Goal: Communication & Community: Answer question/provide support

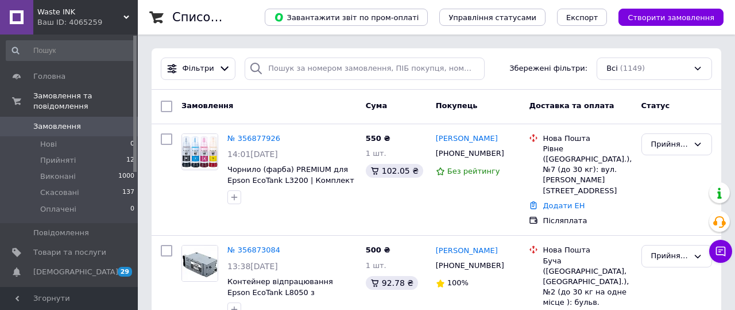
click at [124, 16] on use at bounding box center [127, 17] width 6 height 3
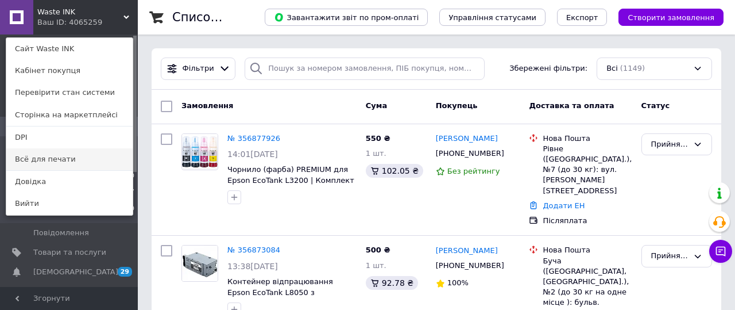
click at [84, 153] on link "Всё для печати" at bounding box center [69, 159] width 126 height 22
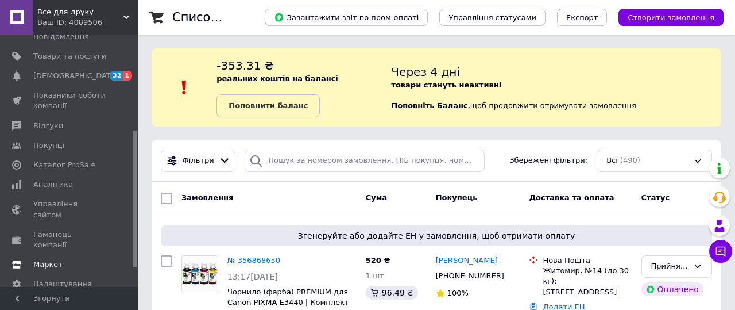
scroll to position [204, 0]
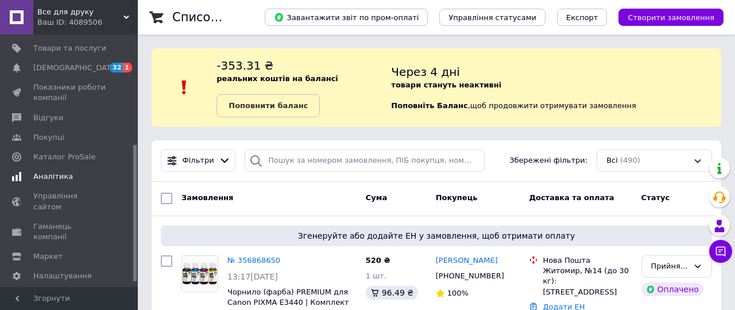
click at [45, 176] on span "Аналітика" at bounding box center [53, 176] width 40 height 10
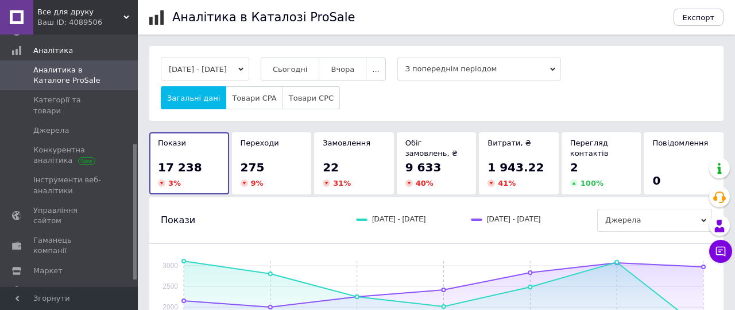
click at [244, 67] on icon "button" at bounding box center [240, 69] width 5 height 5
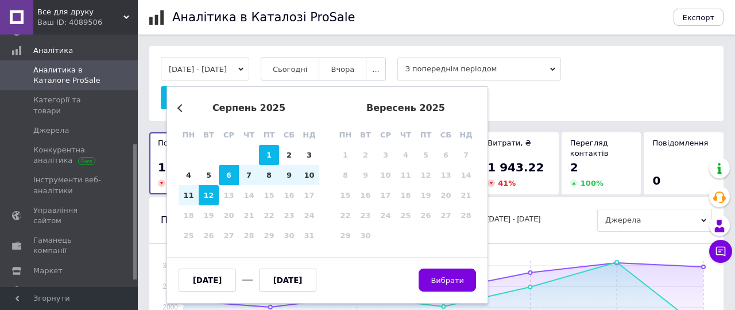
click at [263, 150] on div "1" at bounding box center [269, 155] width 20 height 20
type input "01.08.2025"
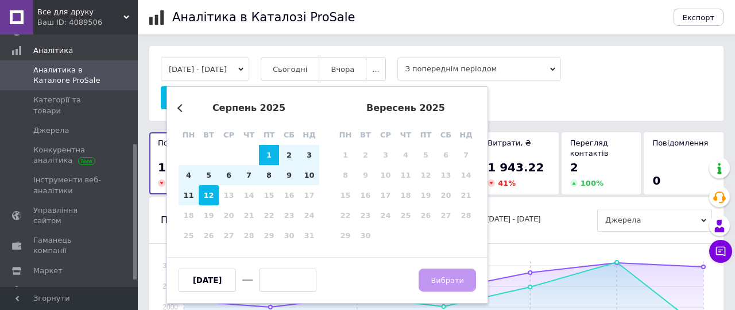
click at [210, 196] on div "12" at bounding box center [209, 195] width 20 height 20
type input "12.08.2025"
click at [437, 282] on span "Вибрати" at bounding box center [447, 280] width 33 height 9
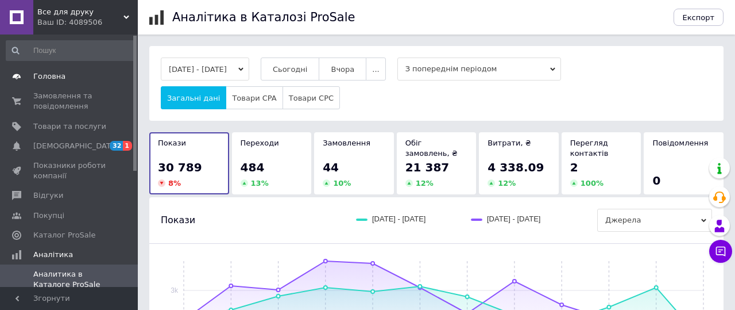
click at [50, 71] on span "Головна" at bounding box center [49, 76] width 32 height 10
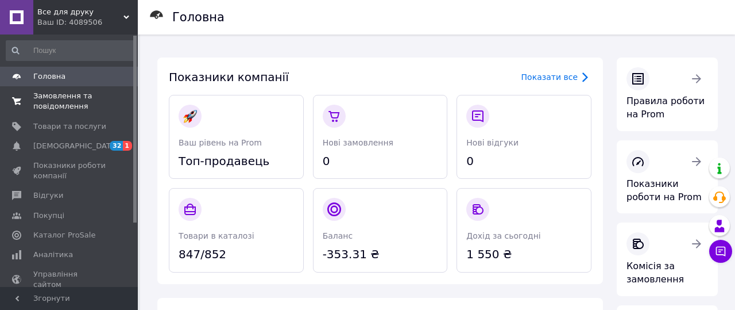
click at [70, 109] on span "Замовлення та повідомлення" at bounding box center [69, 101] width 73 height 21
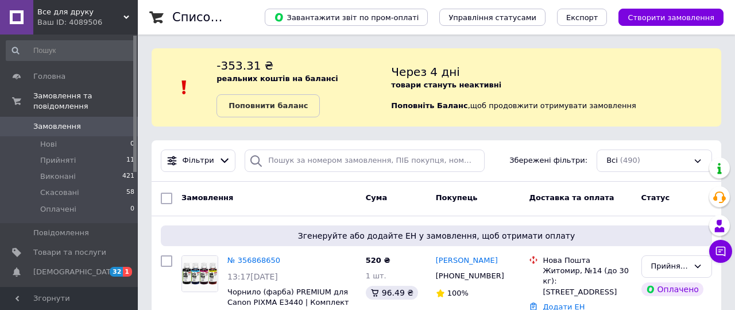
click at [302, 102] on b "Поповнити баланс" at bounding box center [268, 105] width 79 height 9
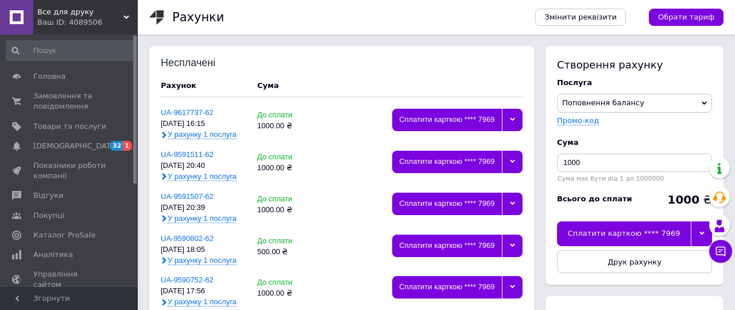
click at [124, 16] on use at bounding box center [127, 17] width 6 height 3
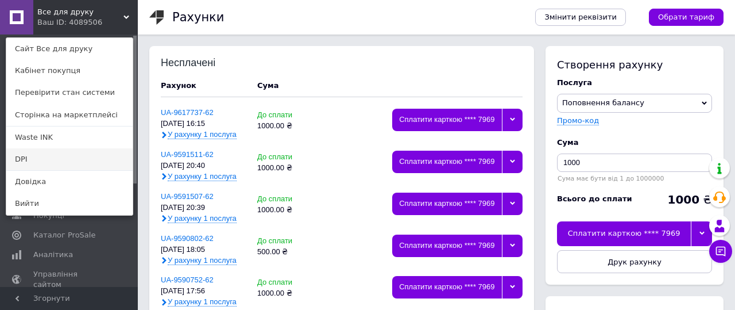
click at [46, 159] on link "DPI" at bounding box center [69, 159] width 126 height 22
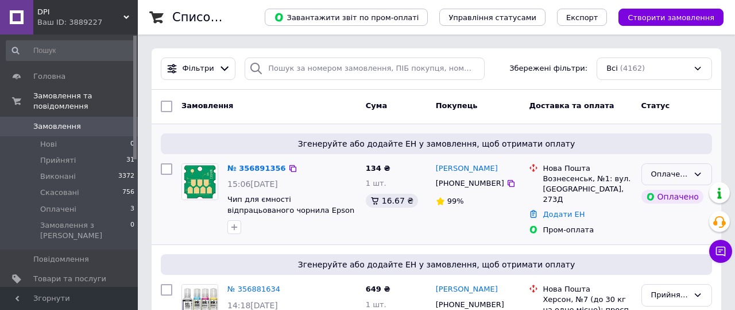
click at [677, 182] on div "Оплачено" at bounding box center [677, 174] width 71 height 22
click at [670, 196] on li "Прийнято" at bounding box center [677, 197] width 70 height 21
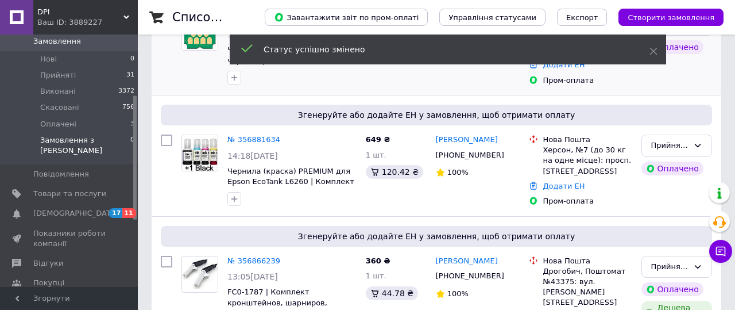
scroll to position [123, 0]
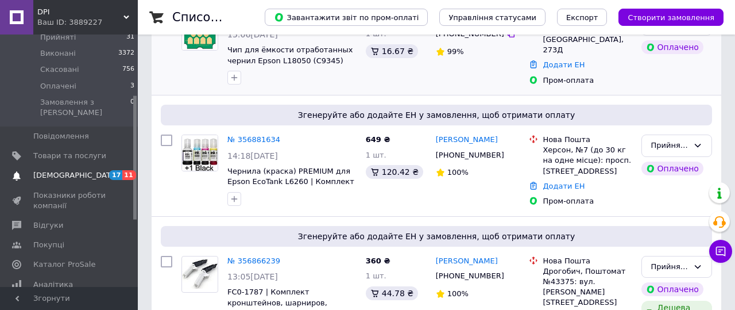
click at [74, 170] on span "[DEMOGRAPHIC_DATA]" at bounding box center [75, 175] width 85 height 10
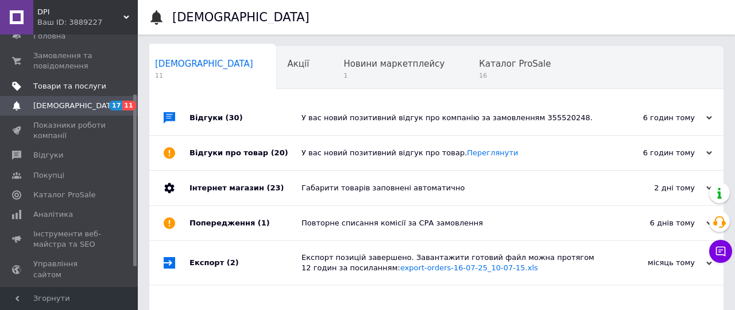
scroll to position [116, 0]
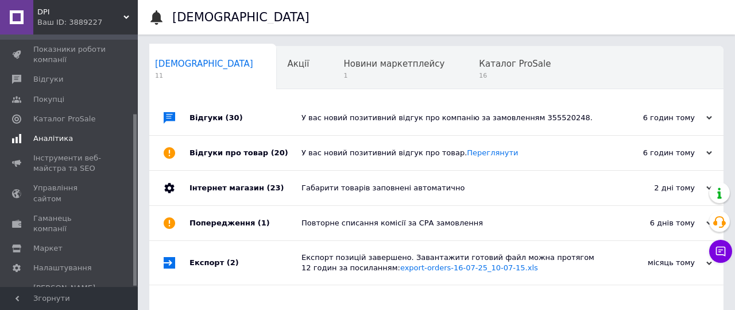
click at [62, 144] on link "Аналітика" at bounding box center [70, 139] width 141 height 20
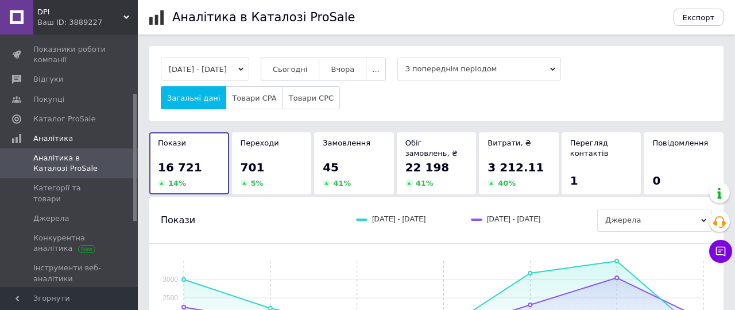
click at [249, 63] on button "06.08.2025 - 12.08.2025" at bounding box center [205, 68] width 88 height 23
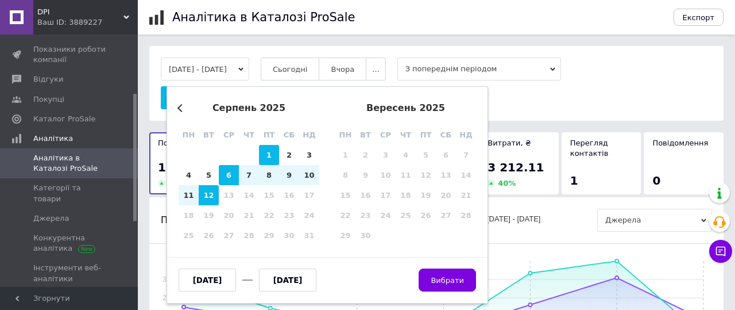
click at [267, 152] on div "1" at bounding box center [269, 155] width 20 height 20
type input "01.08.2025"
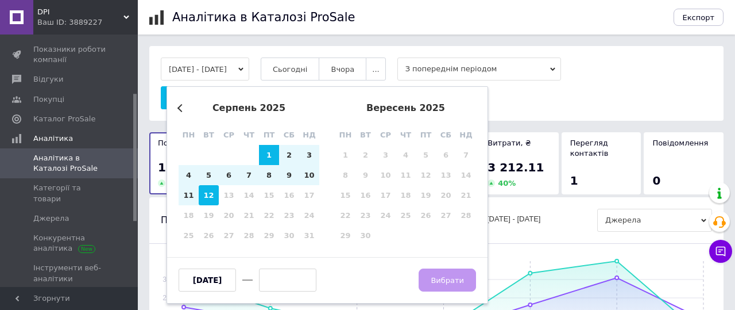
click at [209, 196] on div "12" at bounding box center [209, 195] width 20 height 20
type input "12.08.2025"
click at [427, 271] on button "Вибрати" at bounding box center [447, 279] width 57 height 23
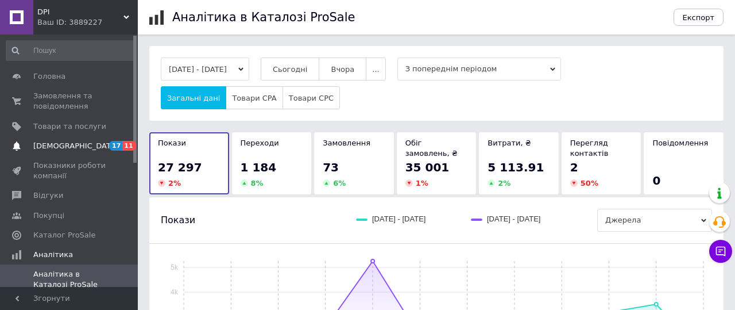
click at [86, 145] on span "[DEMOGRAPHIC_DATA]" at bounding box center [69, 146] width 73 height 10
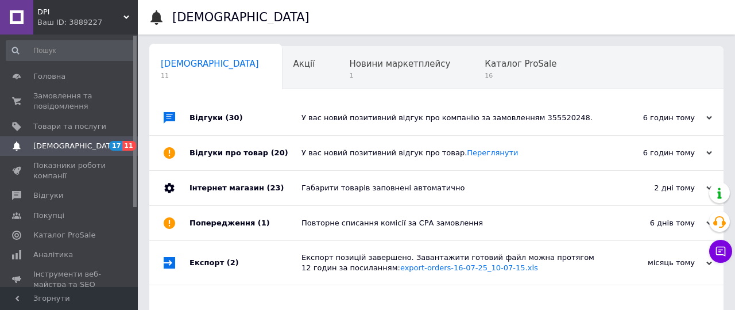
scroll to position [0, 6]
click at [72, 98] on span "Замовлення та повідомлення" at bounding box center [69, 101] width 73 height 21
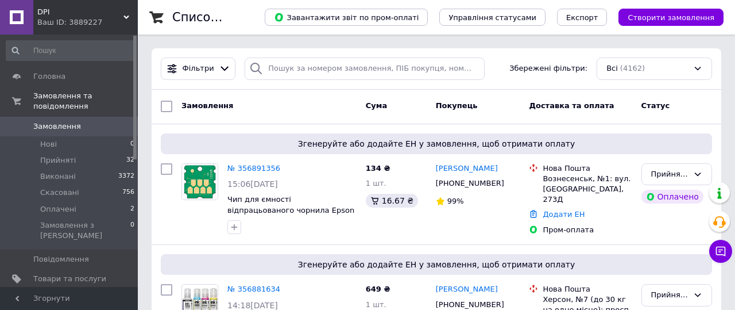
click at [126, 30] on div "DPI Ваш ID: 3889227" at bounding box center [85, 17] width 105 height 34
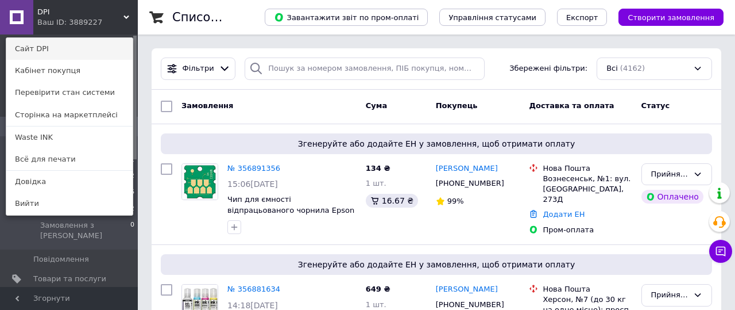
click at [91, 49] on link "Сайт DPI" at bounding box center [69, 49] width 126 height 22
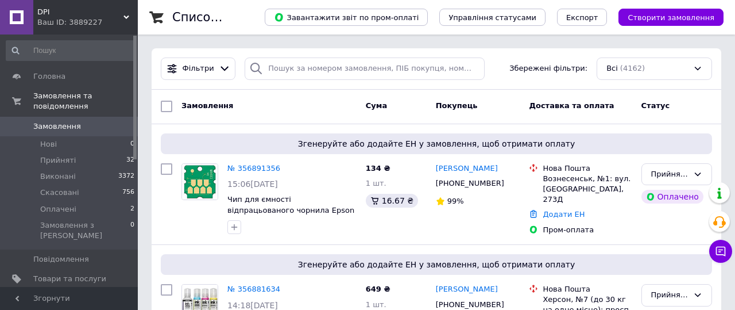
click at [84, 128] on span "Замовлення" at bounding box center [69, 126] width 73 height 10
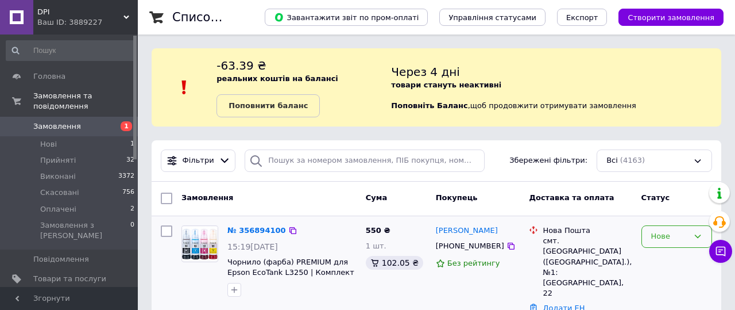
click at [661, 228] on div "Нове" at bounding box center [677, 236] width 71 height 22
click at [665, 256] on li "Прийнято" at bounding box center [677, 260] width 70 height 21
click at [65, 128] on span "Замовлення" at bounding box center [57, 126] width 48 height 10
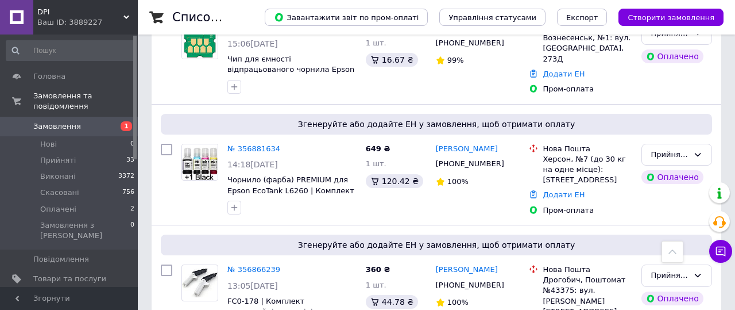
scroll to position [363, 0]
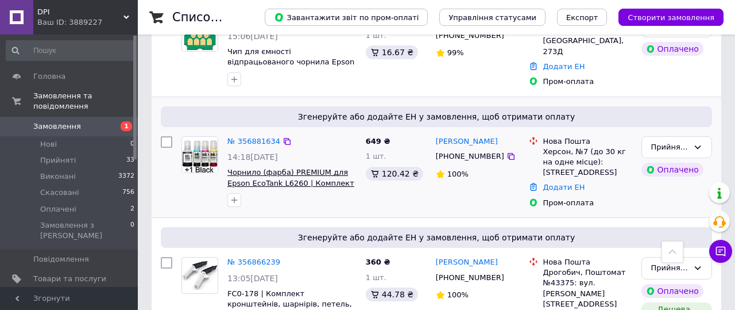
click at [274, 168] on span "Чорнило (фарба) PREMIUM для Epson EcoTank L6260 | Комплект чорнил 7шт" at bounding box center [291, 183] width 127 height 30
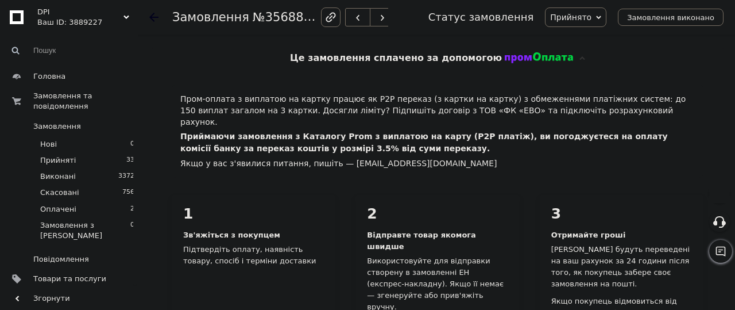
click at [570, 61] on div "Це замовлення сплачено за допомогою" at bounding box center [438, 58] width 572 height 24
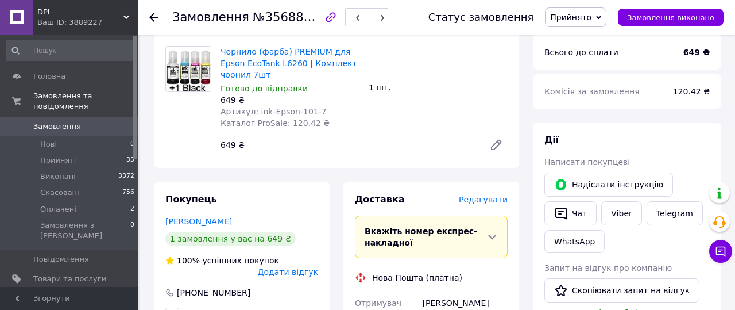
scroll to position [91, 0]
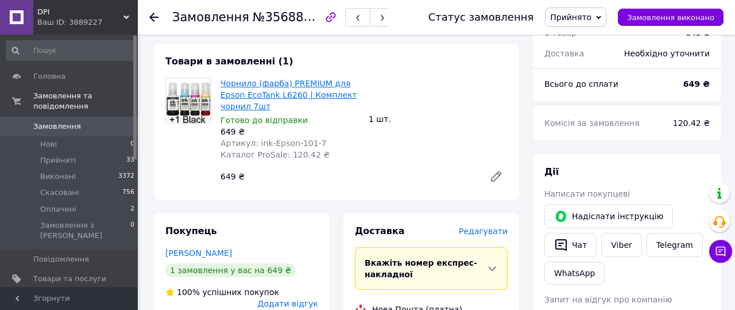
click at [325, 90] on link "Чорнило (фарба) PREMIUM для Epson EcoTank L6260 | Комплект чорнил 7шт" at bounding box center [289, 95] width 137 height 32
click at [76, 128] on span "Замовлення" at bounding box center [57, 126] width 48 height 10
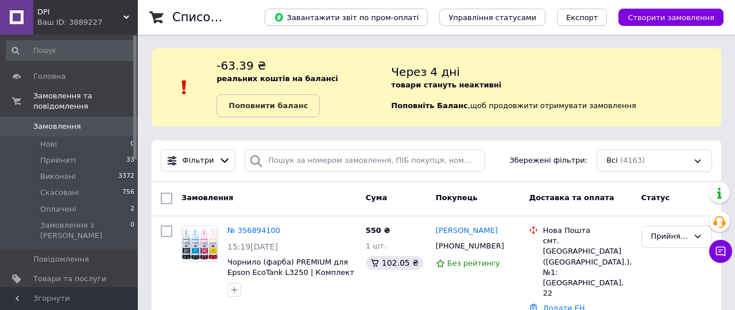
click at [125, 8] on div "DPI Ваш ID: 3889227" at bounding box center [85, 17] width 105 height 34
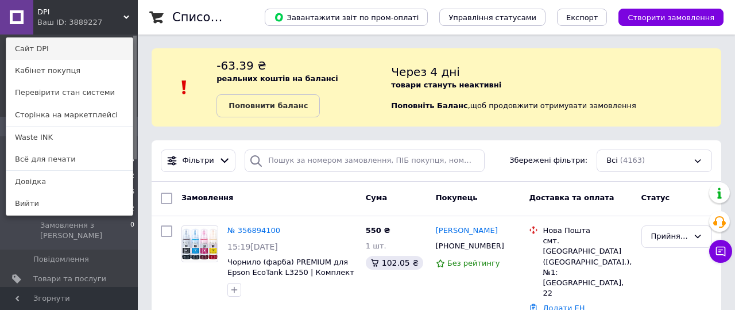
click at [92, 48] on link "Сайт DPI" at bounding box center [69, 49] width 126 height 22
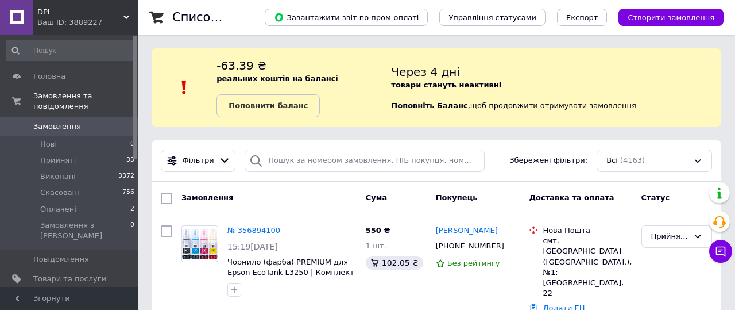
click at [36, 21] on div "DPI Ваш ID: 3889227" at bounding box center [85, 17] width 105 height 34
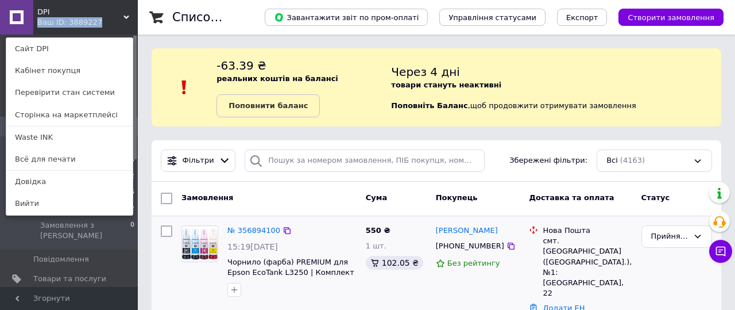
copy div "Ваш ID: 3889227"
click at [122, 18] on div "DPI Ваш ID: 3889227 Сайт DPI Кабінет покупця Перевірити стан системи Сторінка н…" at bounding box center [69, 17] width 138 height 34
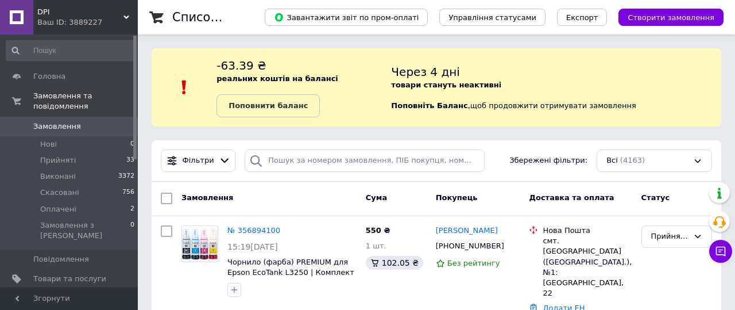
click at [77, 128] on span "Замовлення" at bounding box center [57, 126] width 48 height 10
click at [104, 121] on span "Замовлення" at bounding box center [69, 126] width 73 height 10
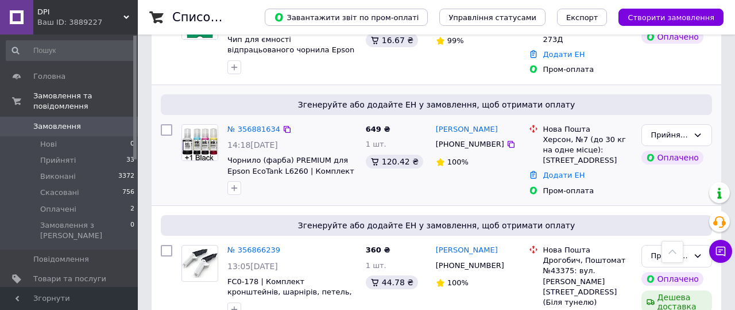
scroll to position [381, 0]
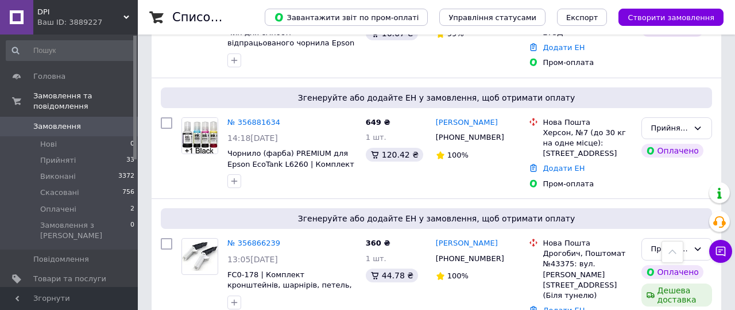
click at [115, 11] on span "DPI" at bounding box center [80, 12] width 86 height 10
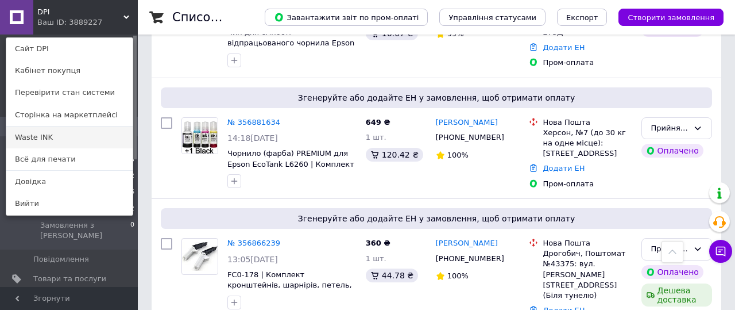
click at [63, 130] on link "Waste INK" at bounding box center [69, 137] width 126 height 22
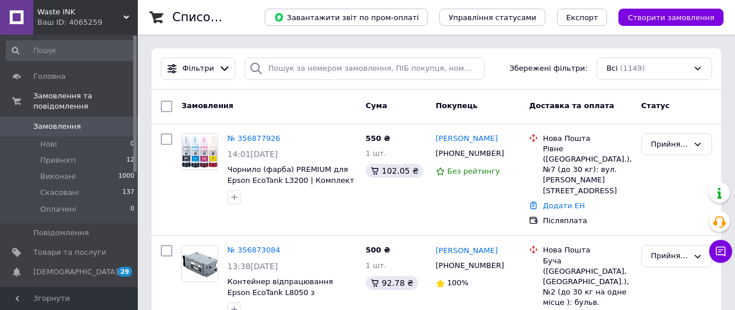
click at [128, 17] on icon at bounding box center [127, 17] width 6 height 6
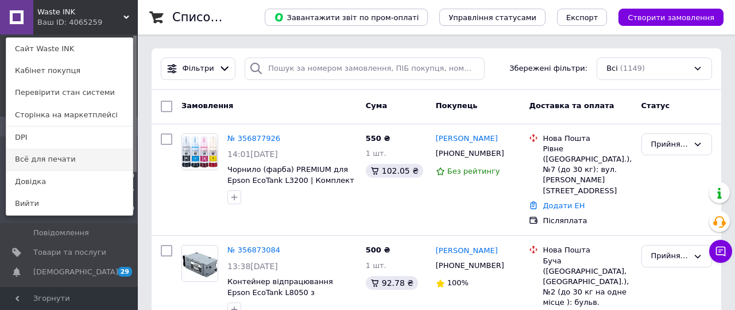
click at [59, 159] on link "Всё для печати" at bounding box center [69, 159] width 126 height 22
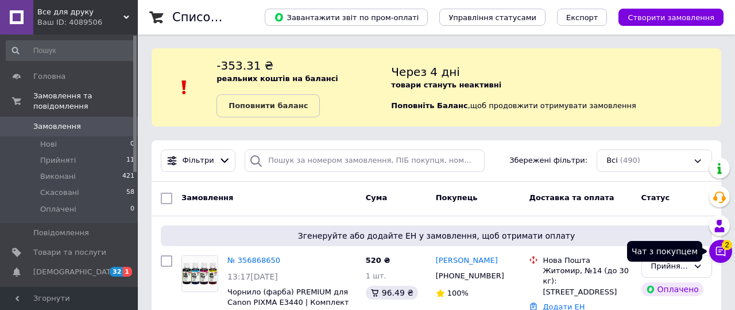
click at [719, 242] on button "Чат з покупцем 2" at bounding box center [721, 251] width 23 height 23
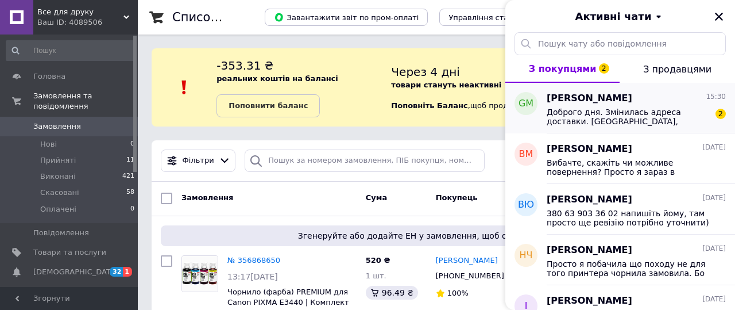
click at [650, 98] on div "[PERSON_NAME] 15:30" at bounding box center [636, 98] width 179 height 13
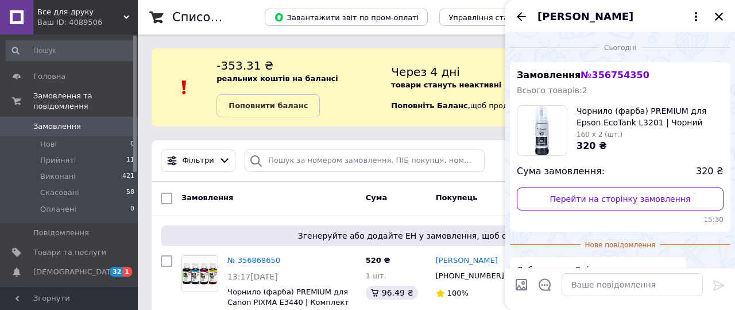
scroll to position [95, 0]
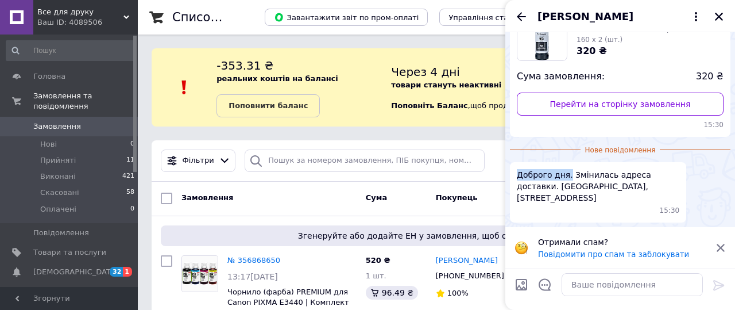
drag, startPoint x: 569, startPoint y: 174, endPoint x: 516, endPoint y: 175, distance: 52.9
click at [516, 175] on div "Доброго дня. Змінилась адреса доставки. [GEOGRAPHIC_DATA], [STREET_ADDRESS] 15:…" at bounding box center [598, 192] width 176 height 60
copy span "Доброго дня."
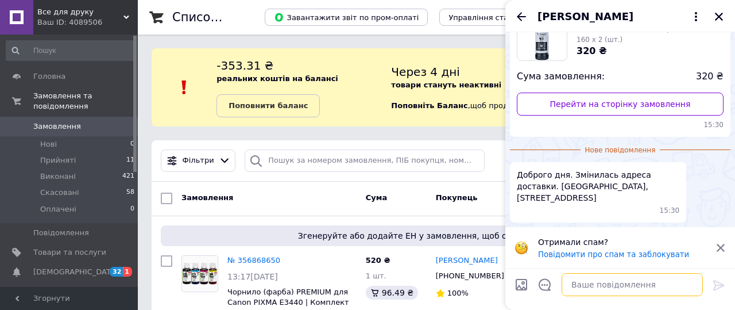
click at [625, 292] on textarea at bounding box center [632, 284] width 141 height 23
paste textarea "Доброго дня."
type textarea "Доброго дня."
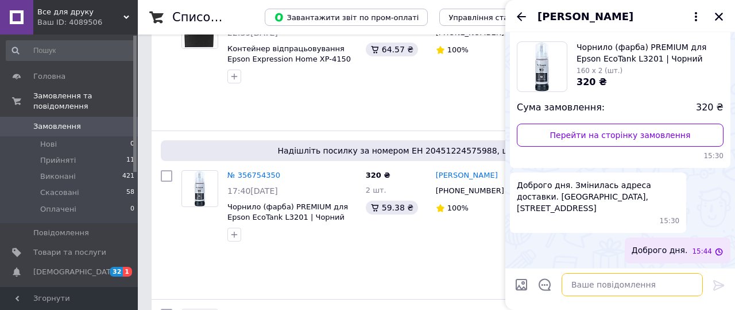
scroll to position [803, 0]
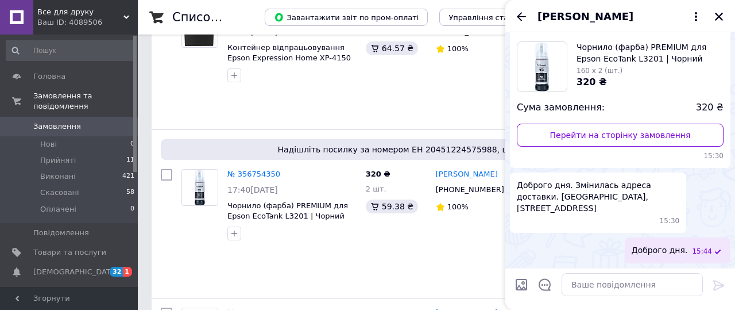
drag, startPoint x: 565, startPoint y: 210, endPoint x: 515, endPoint y: 179, distance: 59.3
click at [515, 179] on div "Доброго дня. Змінилась адреса доставки. [GEOGRAPHIC_DATA], [STREET_ADDRESS] 15:…" at bounding box center [598, 202] width 176 height 60
copy span "Доброго дня. Змінилась адреса доставки. [GEOGRAPHIC_DATA], [STREET_ADDRESS]"
click at [722, 16] on icon "Закрити" at bounding box center [719, 16] width 10 height 10
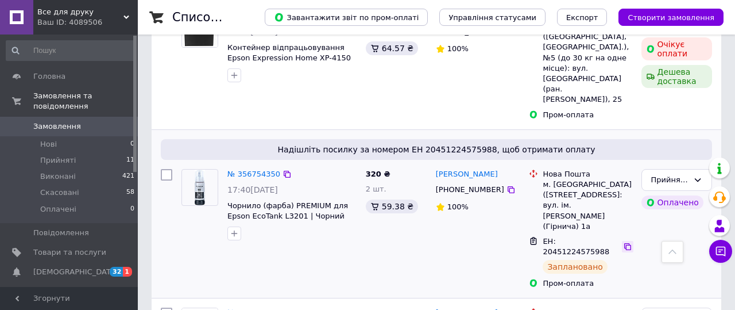
click at [628, 242] on icon at bounding box center [627, 246] width 9 height 9
